Goal: Transaction & Acquisition: Purchase product/service

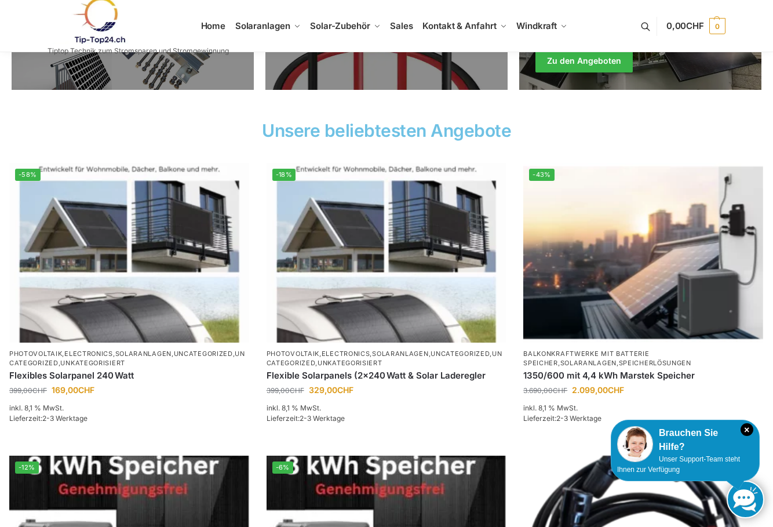
scroll to position [348, 0]
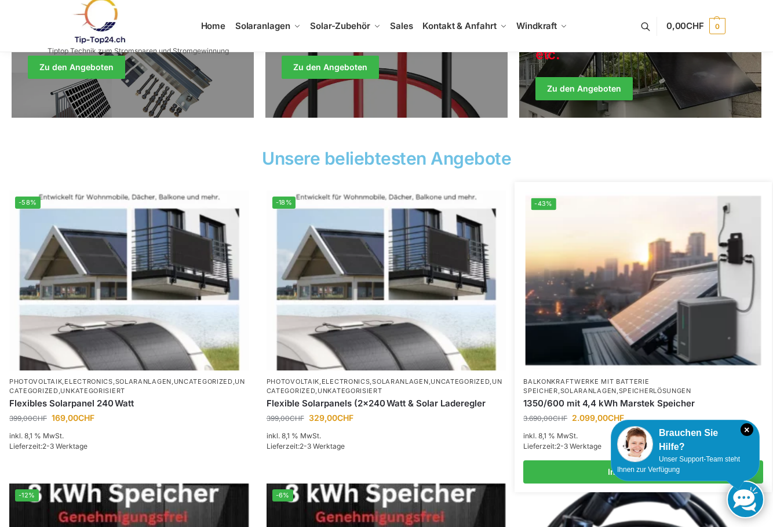
click at [585, 266] on img at bounding box center [643, 280] width 235 height 177
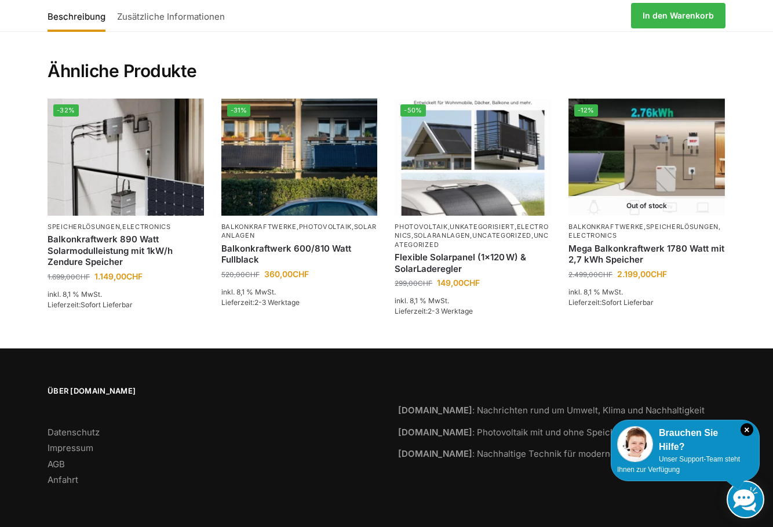
scroll to position [1614, 0]
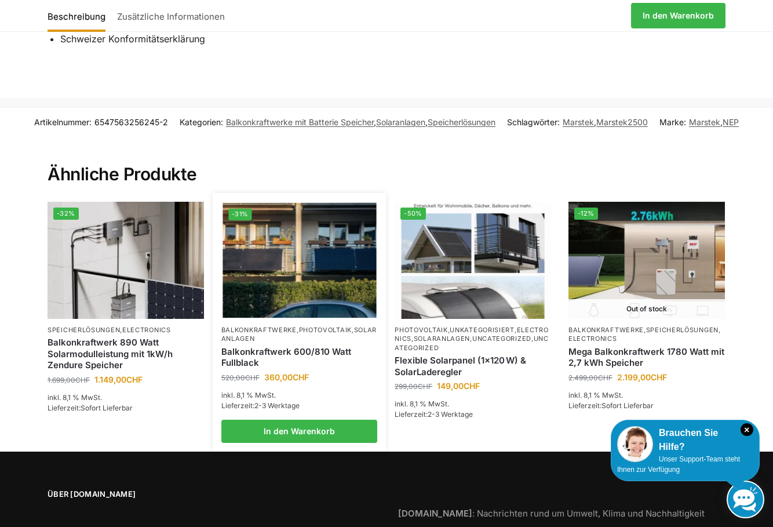
click at [301, 285] on img at bounding box center [300, 260] width 154 height 115
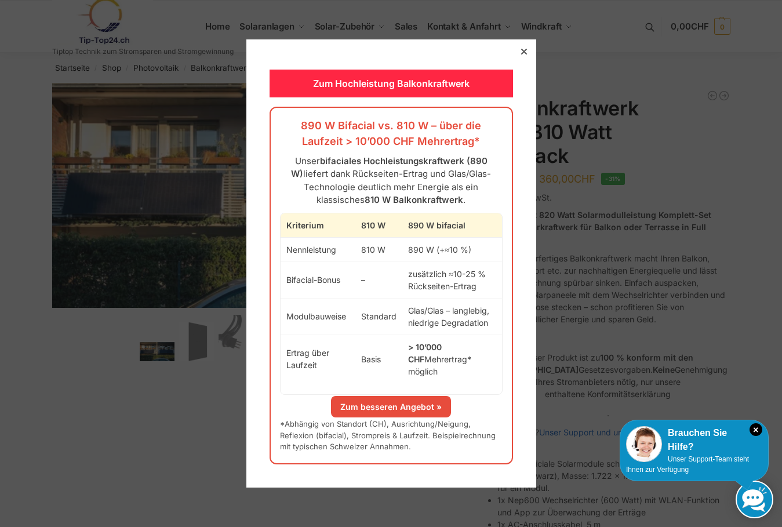
click at [521, 54] on icon at bounding box center [524, 52] width 6 height 6
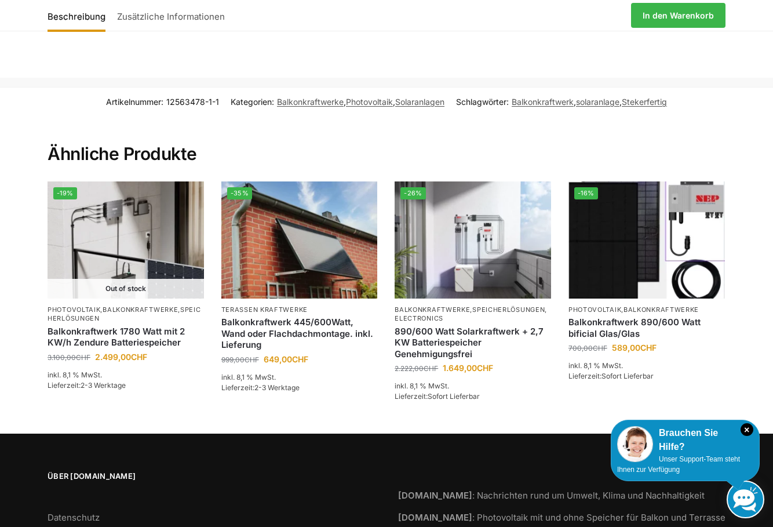
scroll to position [1739, 0]
